Goal: Task Accomplishment & Management: Complete application form

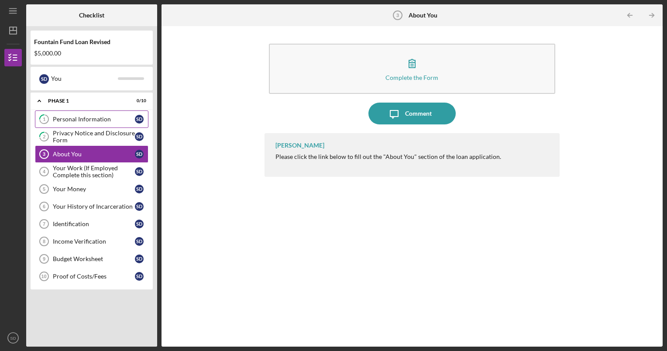
click at [92, 121] on div "Personal Information" at bounding box center [94, 119] width 82 height 7
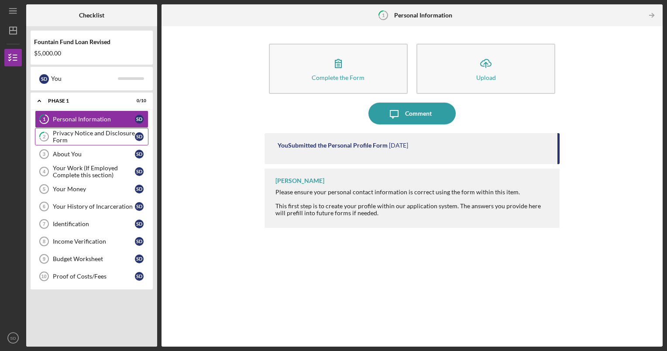
click at [91, 143] on link "2 Privacy Notice and Disclosure Form S D" at bounding box center [92, 136] width 114 height 17
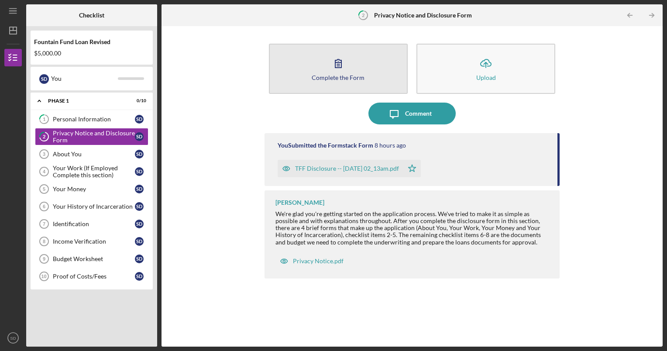
click at [312, 74] on button "Complete the Form Form" at bounding box center [338, 69] width 139 height 50
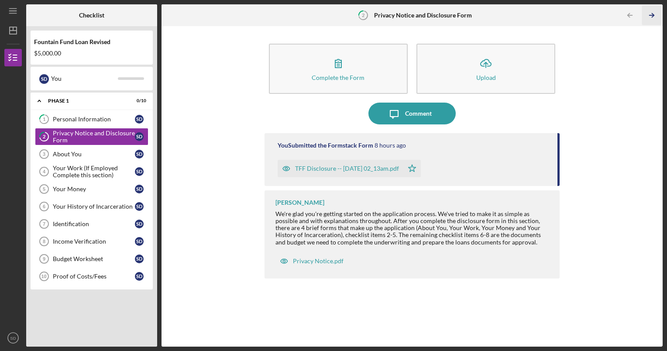
click at [654, 18] on icon "Icon/Table Pagination Arrow" at bounding box center [652, 16] width 20 height 20
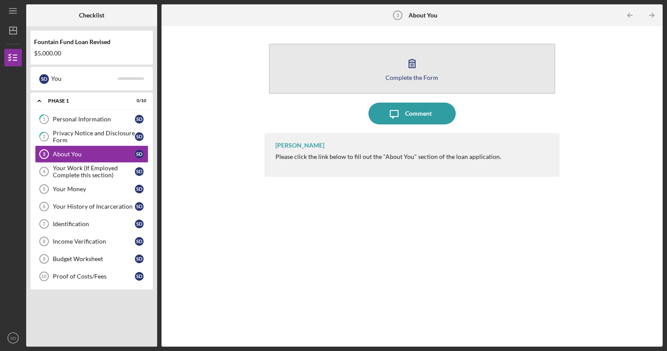
click at [504, 59] on button "Complete the Form Form" at bounding box center [412, 69] width 287 height 50
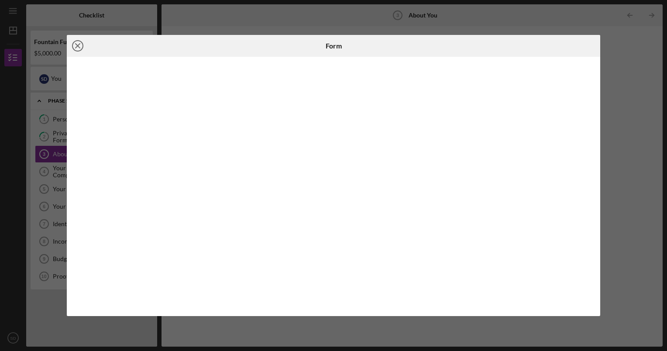
click at [85, 46] on icon "Icon/Close" at bounding box center [78, 46] width 22 height 22
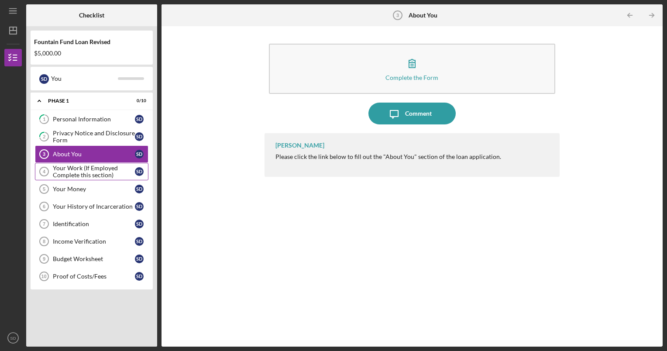
click at [86, 167] on div "Your Work (If Employed Complete this section)" at bounding box center [94, 172] width 82 height 14
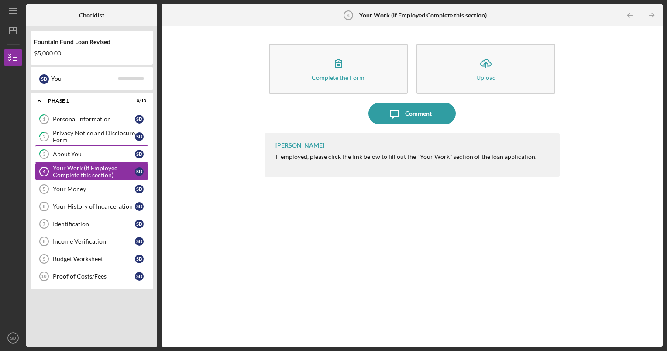
click at [92, 152] on div "About You" at bounding box center [94, 154] width 82 height 7
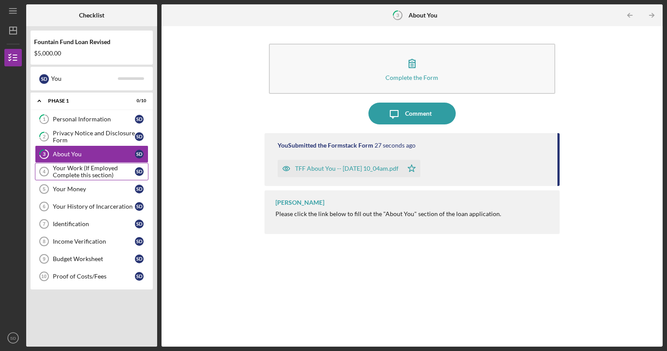
click at [86, 172] on div "Your Work (If Employed Complete this section)" at bounding box center [94, 172] width 82 height 14
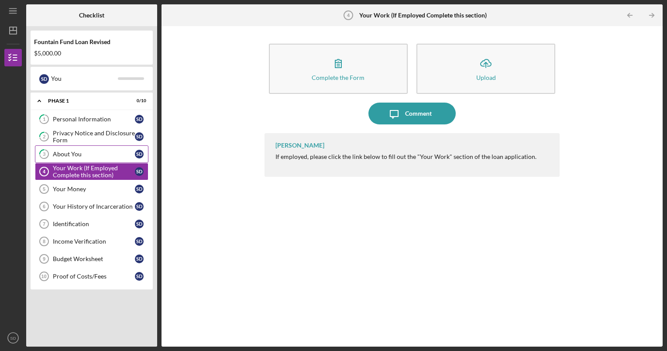
click at [91, 155] on div "About You" at bounding box center [94, 154] width 82 height 7
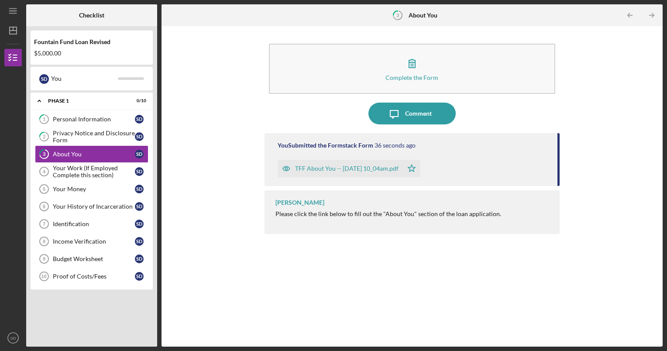
click at [334, 172] on div "TFF About You -- [DATE] 10_04am.pdf" at bounding box center [340, 168] width 125 height 17
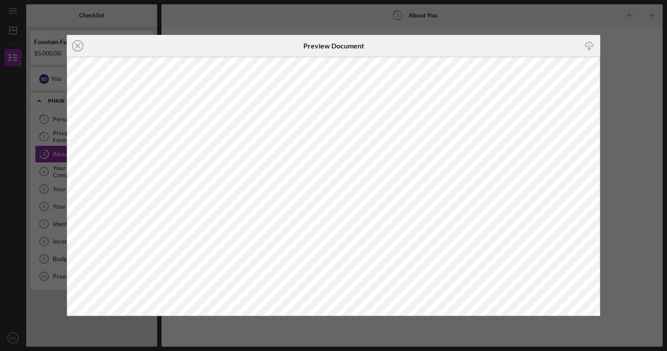
click at [588, 48] on icon "Icon/Download" at bounding box center [590, 46] width 20 height 20
click at [75, 45] on icon "Icon/Close" at bounding box center [78, 46] width 22 height 22
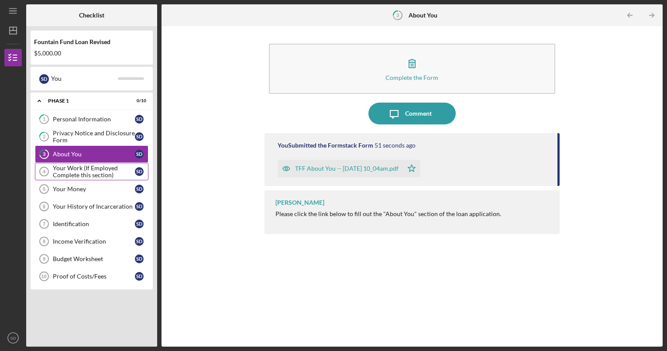
click at [81, 171] on div "Your Work (If Employed Complete this section)" at bounding box center [94, 172] width 82 height 14
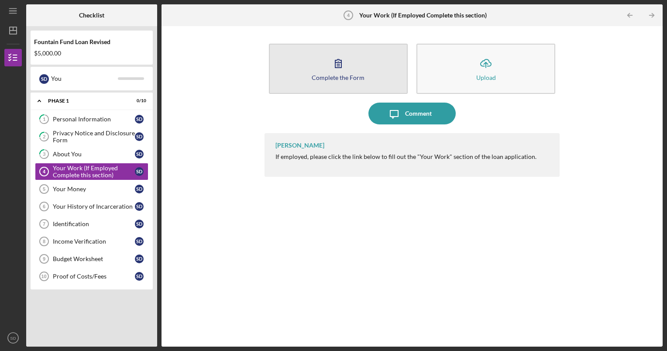
click at [314, 59] on button "Complete the Form Form" at bounding box center [338, 69] width 139 height 50
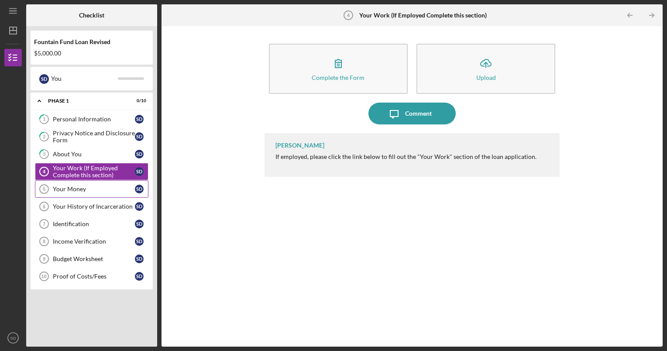
click at [96, 191] on div "Your Money" at bounding box center [94, 189] width 82 height 7
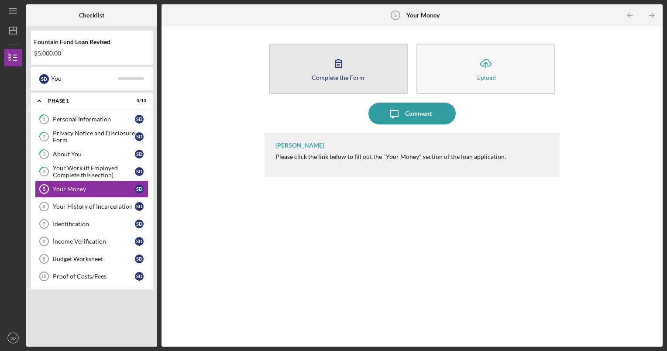
click at [320, 73] on button "Complete the Form Form" at bounding box center [338, 69] width 139 height 50
